Goal: Task Accomplishment & Management: Manage account settings

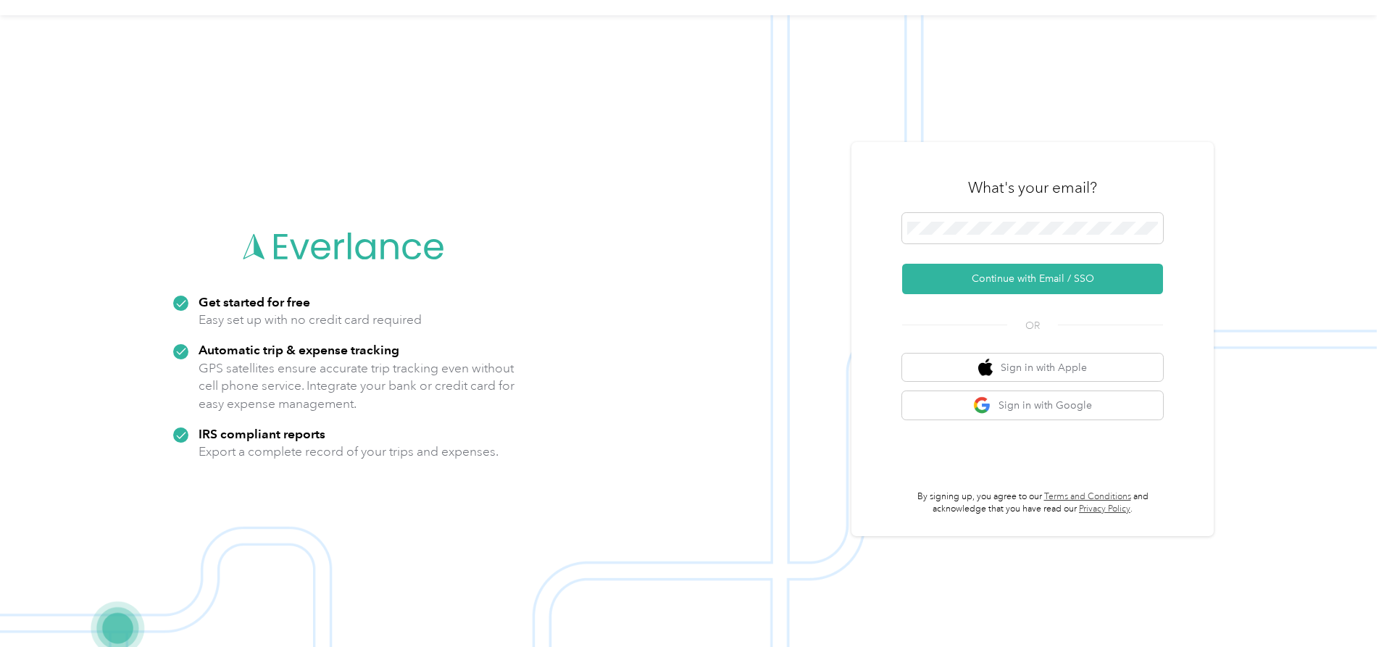
scroll to position [46, 0]
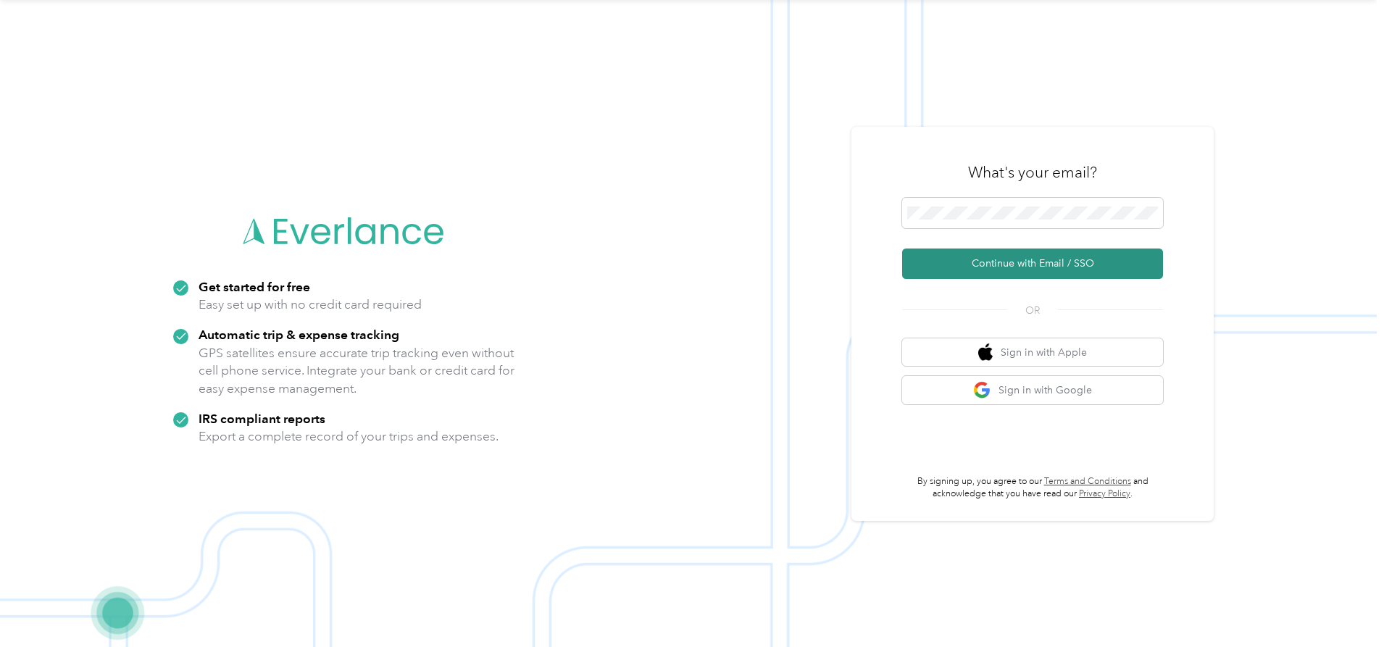
click at [1050, 264] on button "Continue with Email / SSO" at bounding box center [1032, 264] width 261 height 30
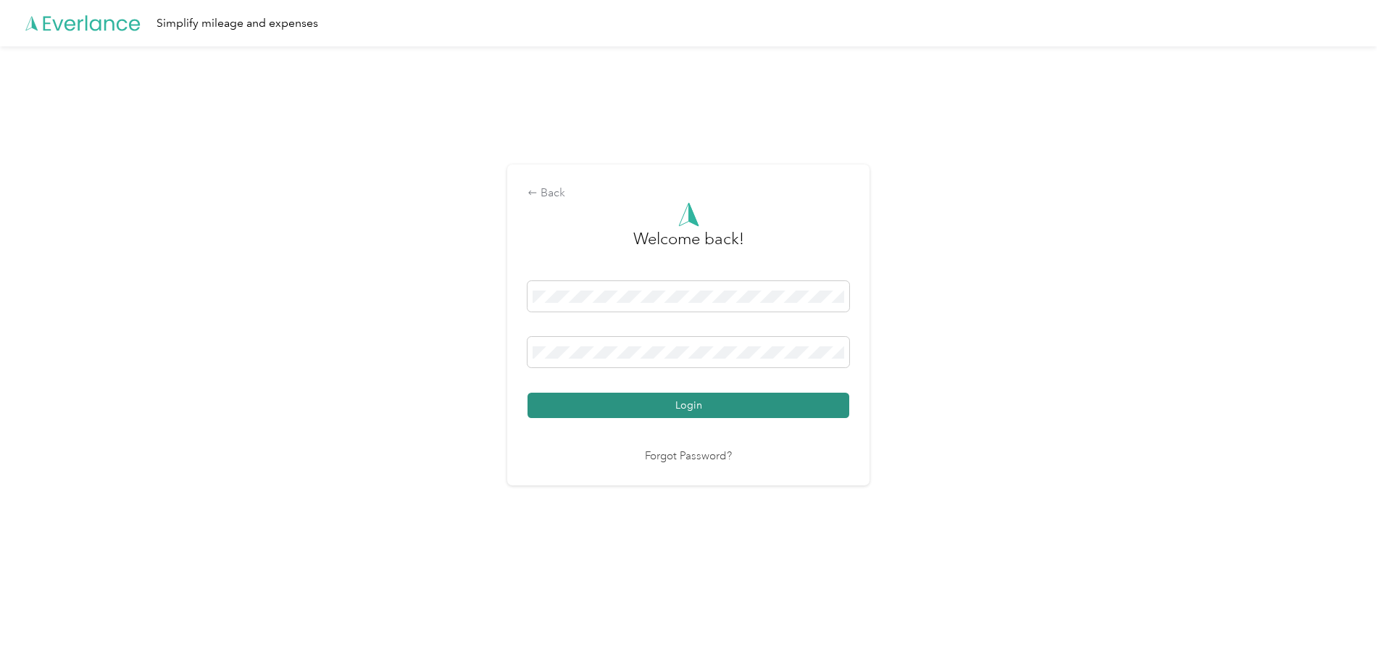
click at [664, 401] on button "Login" at bounding box center [688, 405] width 322 height 25
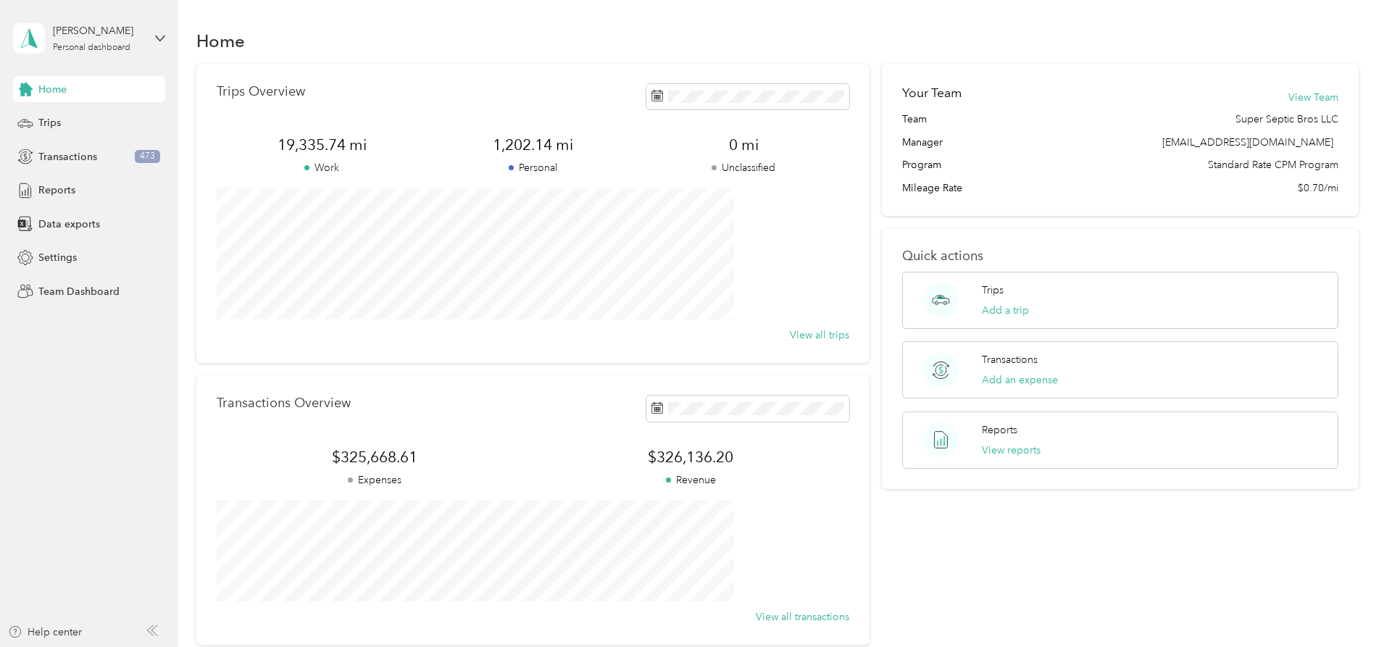
click at [59, 91] on span "Home" at bounding box center [52, 89] width 28 height 15
click at [62, 158] on span "Transactions" at bounding box center [67, 156] width 59 height 15
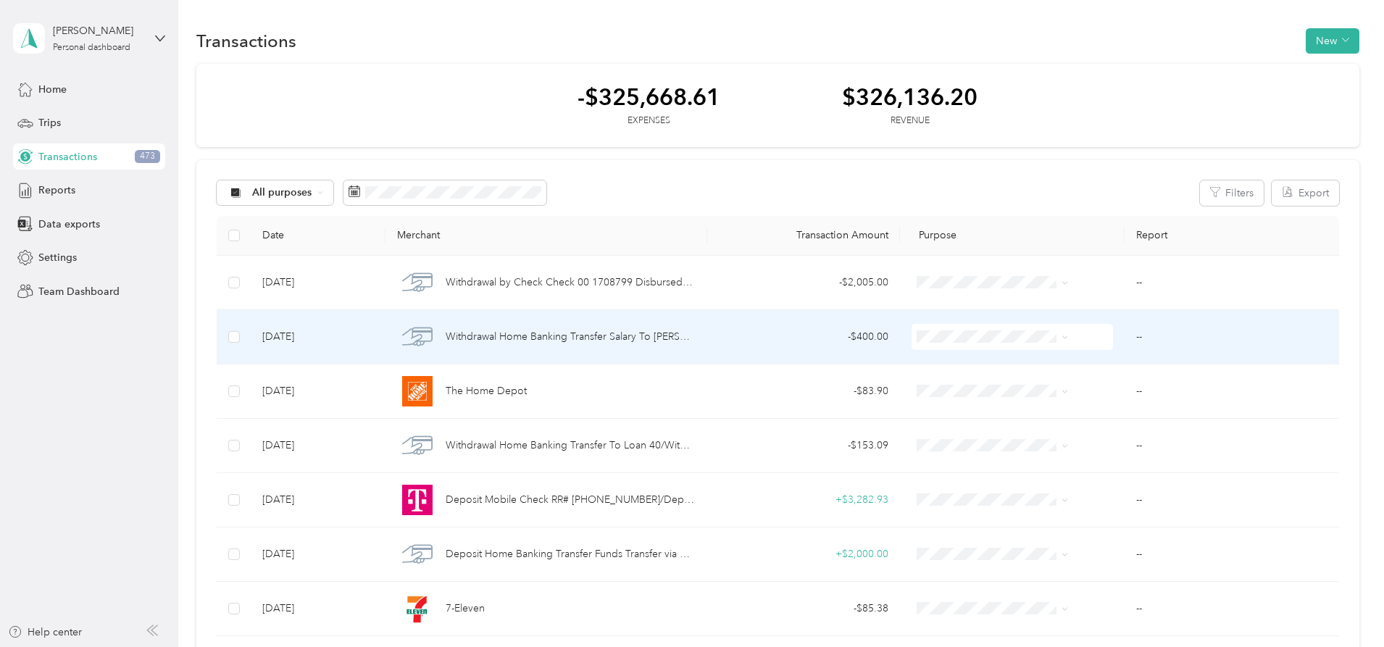
click at [583, 336] on span "Withdrawal Home Banking Transfer Salary To [PERSON_NAME] D XXXXXXXXXX Share 12/…" at bounding box center [571, 337] width 250 height 16
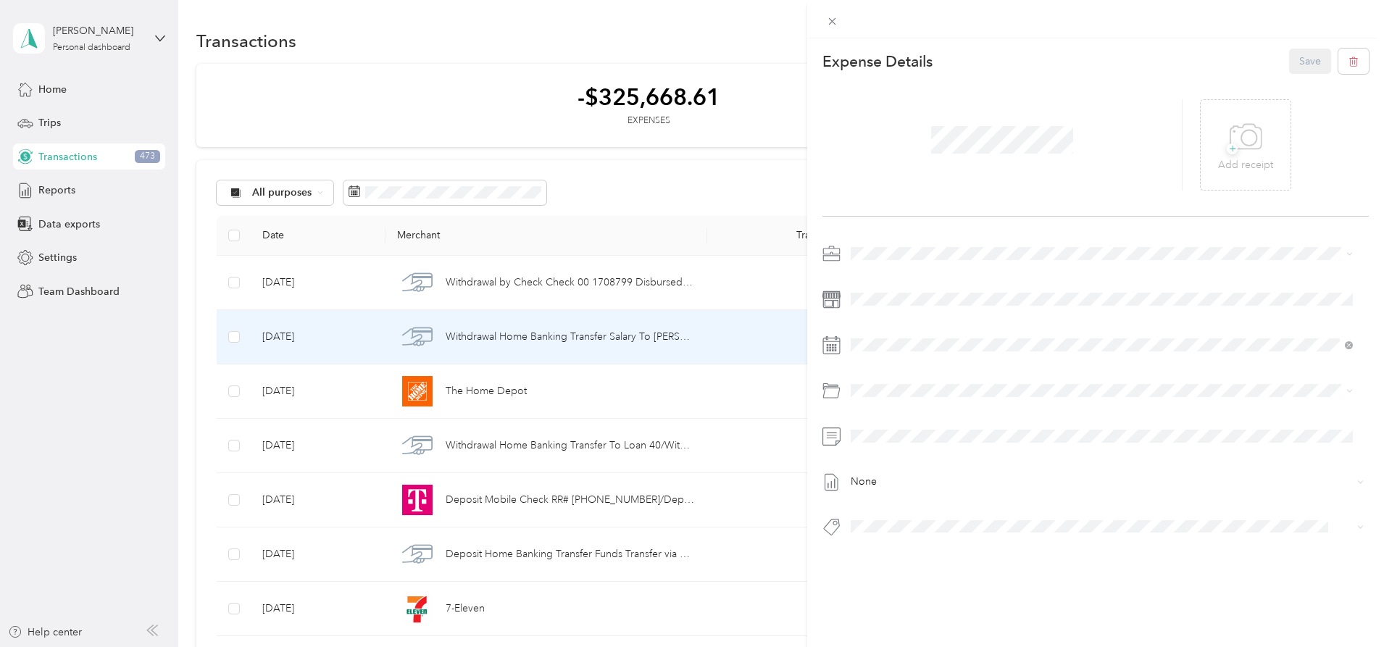
click at [243, 99] on div "This expense cannot be edited because it is either under review, approved, or p…" at bounding box center [692, 323] width 1384 height 647
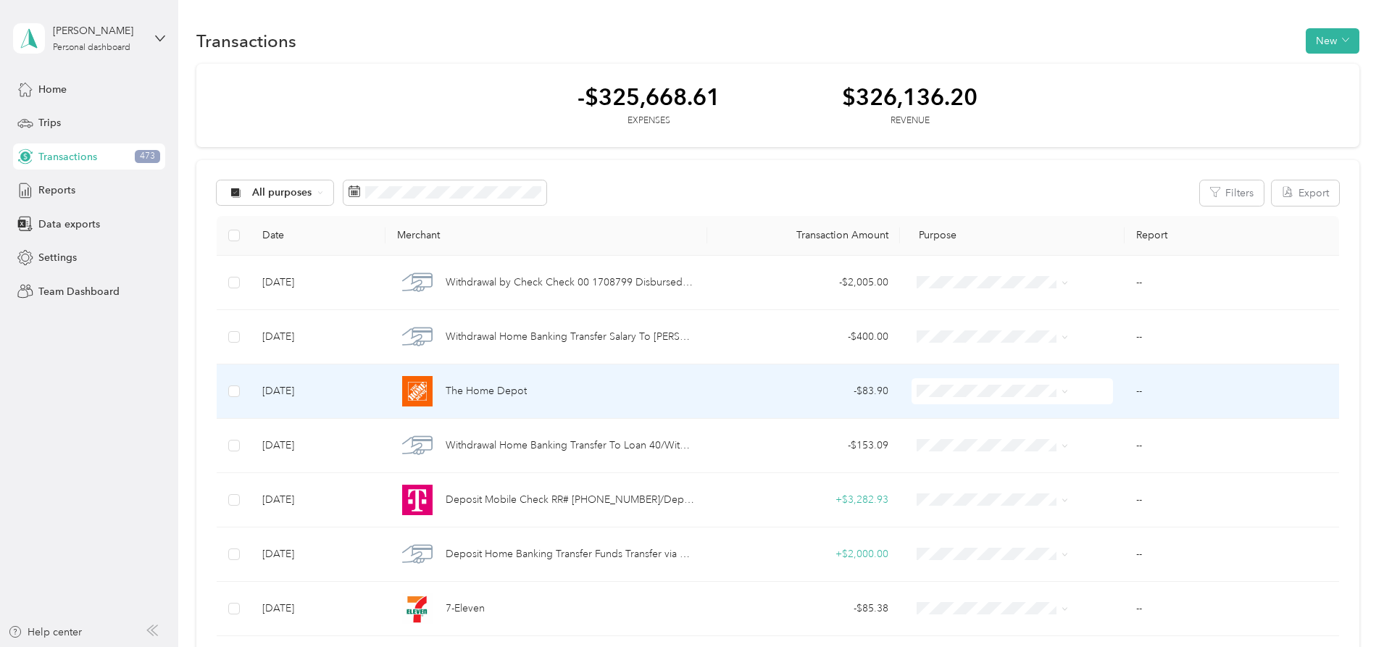
click at [527, 393] on span "The Home Depot" at bounding box center [486, 391] width 81 height 16
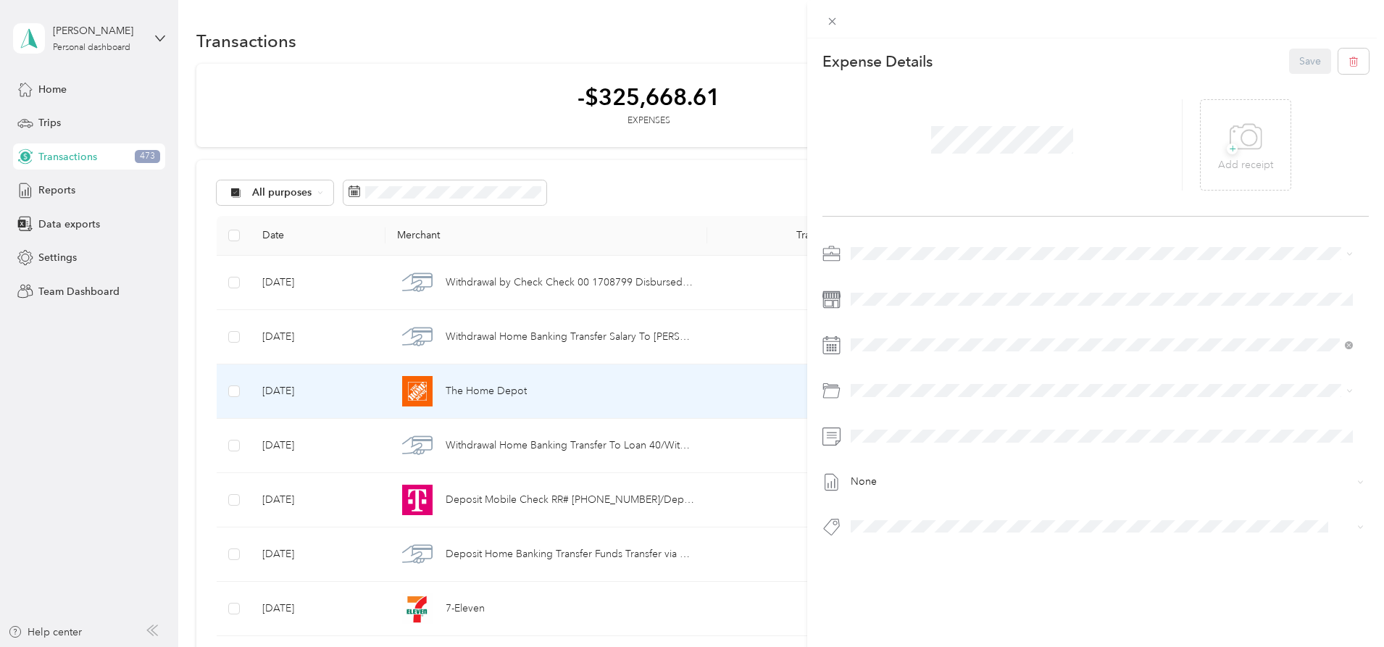
click at [234, 93] on div "This expense cannot be edited because it is either under review, approved, or p…" at bounding box center [692, 323] width 1384 height 647
